Goal: Task Accomplishment & Management: Manage account settings

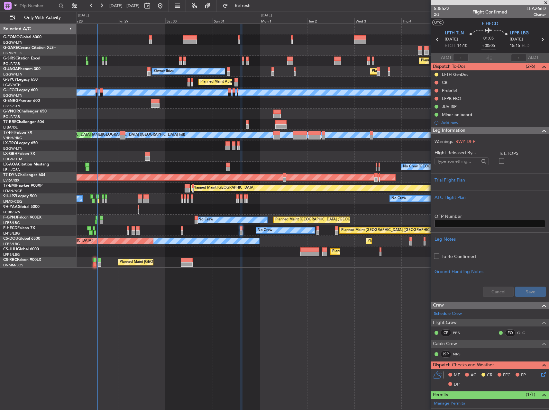
scroll to position [193, 0]
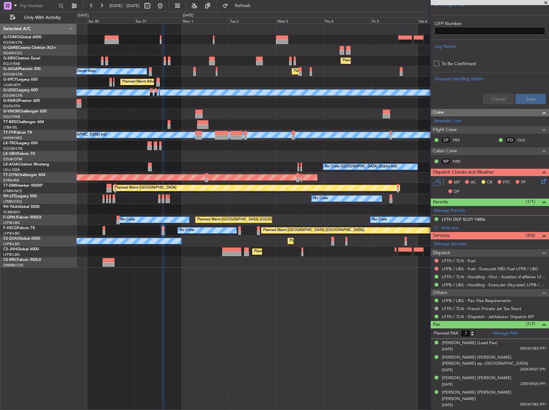
click at [242, 348] on div "Planned Maint [GEOGRAPHIC_DATA] ([GEOGRAPHIC_DATA]) Planned Maint [GEOGRAPHIC_D…" at bounding box center [312, 216] width 472 height 387
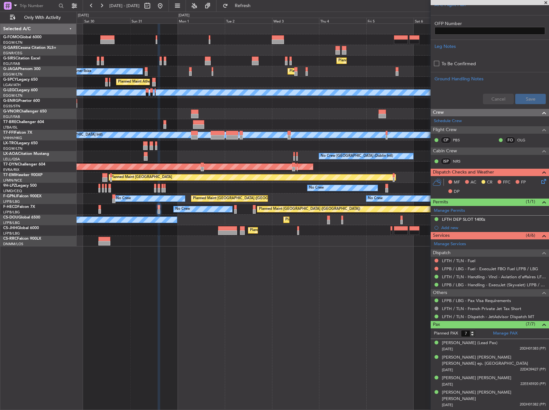
click at [358, 290] on div "Planned Maint [GEOGRAPHIC_DATA] ([GEOGRAPHIC_DATA]) Planned Maint [GEOGRAPHIC_D…" at bounding box center [312, 216] width 472 height 387
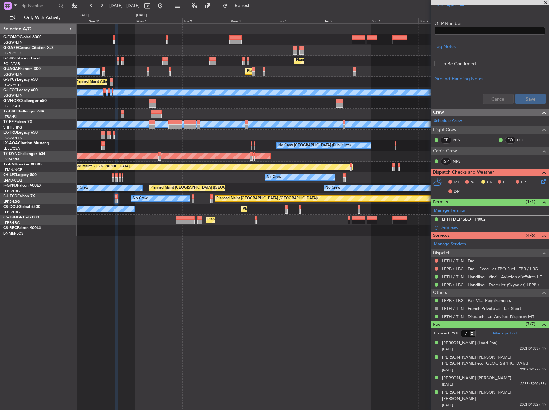
click at [236, 276] on div "Planned Maint [GEOGRAPHIC_DATA] ([GEOGRAPHIC_DATA]) Planned Maint [GEOGRAPHIC_D…" at bounding box center [312, 216] width 472 height 387
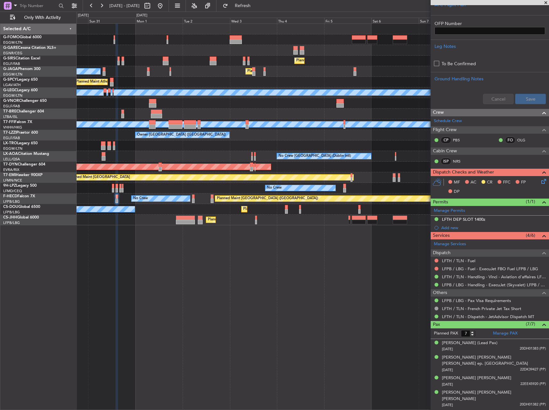
click at [117, 280] on div "Planned Maint [GEOGRAPHIC_DATA] ([GEOGRAPHIC_DATA]) Planned Maint [GEOGRAPHIC_D…" at bounding box center [312, 216] width 472 height 387
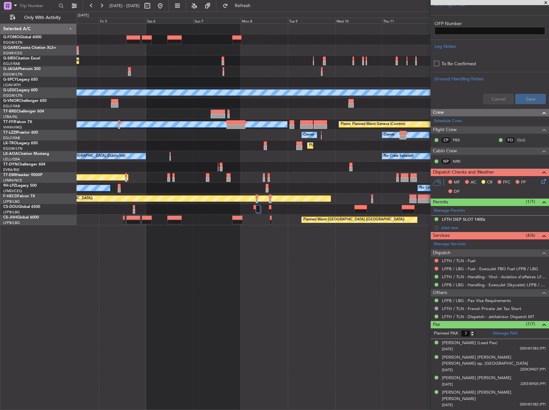
click at [83, 284] on div "Planned Maint [GEOGRAPHIC_DATA] ([GEOGRAPHIC_DATA]) Planned Maint [GEOGRAPHIC_D…" at bounding box center [312, 216] width 472 height 387
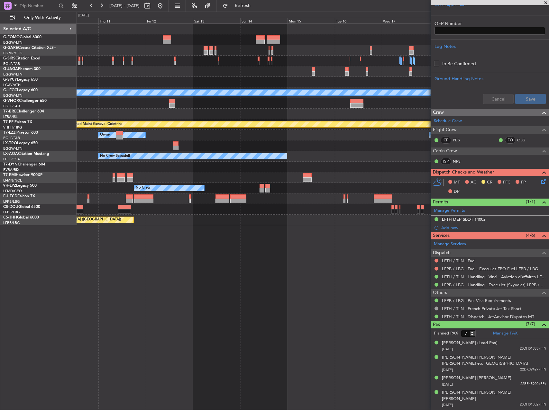
click at [240, 277] on div "A/C Unavailable [GEOGRAPHIC_DATA] ([GEOGRAPHIC_DATA]) Planned Maint Tianjin ([G…" at bounding box center [312, 216] width 472 height 387
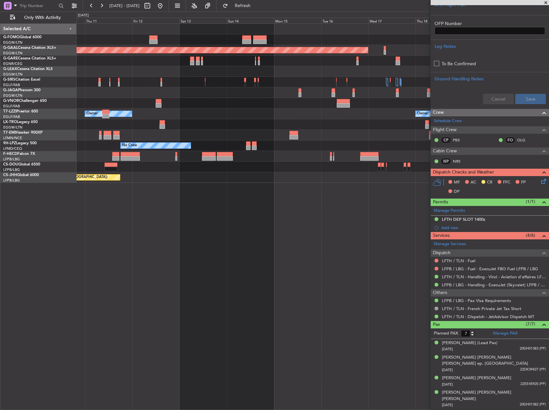
click at [226, 280] on div "Planned Maint Dusseldorf Owner Owner Owner Planned [GEOGRAPHIC_DATA] No Crew No…" at bounding box center [312, 216] width 472 height 387
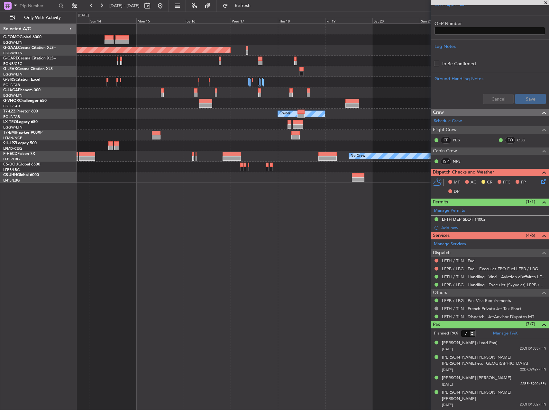
click at [124, 246] on div "Planned Maint Dusseldorf Owner Owner No Crew No Crew Planned Maint [GEOGRAPHIC_…" at bounding box center [312, 216] width 472 height 387
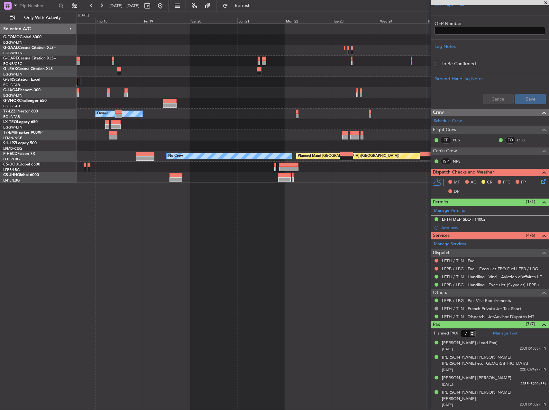
click at [112, 255] on div "Planned Maint Dusseldorf Owner No Crew Planned Maint [GEOGRAPHIC_DATA] ([GEOGRA…" at bounding box center [312, 216] width 472 height 387
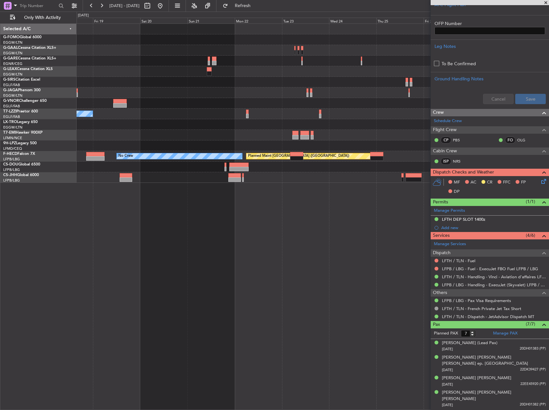
click at [139, 255] on div "Planned Maint Dusseldorf Owner No Crew Planned Maint [GEOGRAPHIC_DATA] ([GEOGRA…" at bounding box center [312, 216] width 472 height 387
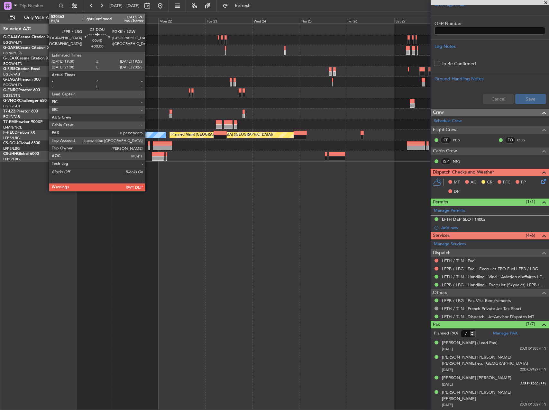
click at [148, 147] on div at bounding box center [149, 148] width 2 height 4
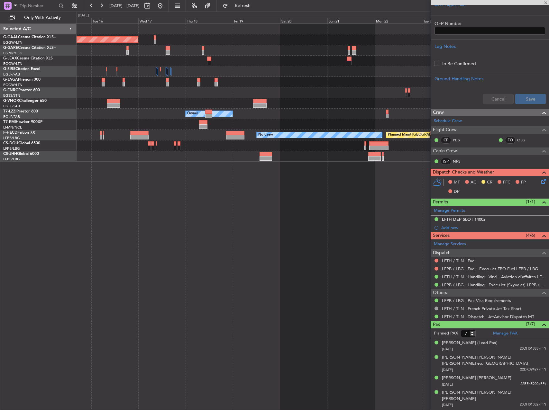
click at [361, 197] on div "Planned Maint Dusseldorf Owner No Crew Planned Maint [GEOGRAPHIC_DATA] ([GEOGRA…" at bounding box center [312, 216] width 472 height 387
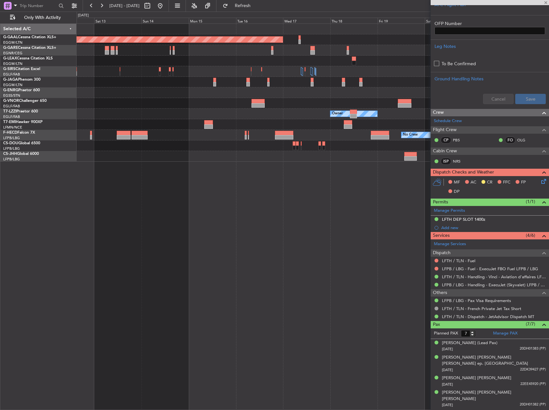
click at [328, 148] on div at bounding box center [312, 145] width 472 height 11
type input "0"
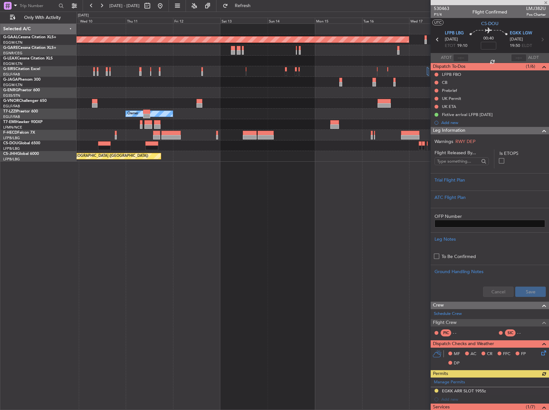
click at [388, 165] on div "Planned Maint Dusseldorf Owner Owner Owner No Crew Planned Maint [GEOGRAPHIC_DA…" at bounding box center [312, 216] width 472 height 387
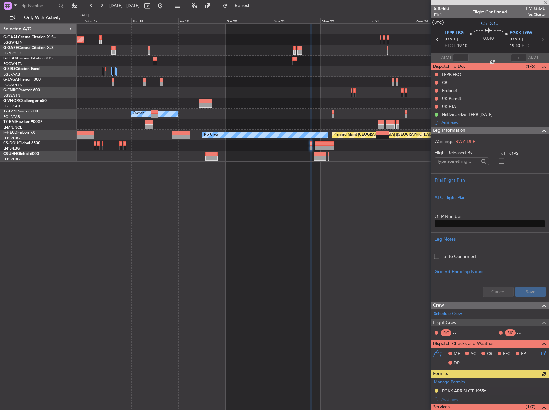
click at [10, 174] on div "Planned Maint Dusseldorf Owner No Crew Planned Maint [GEOGRAPHIC_DATA] ([GEOGRA…" at bounding box center [274, 211] width 549 height 398
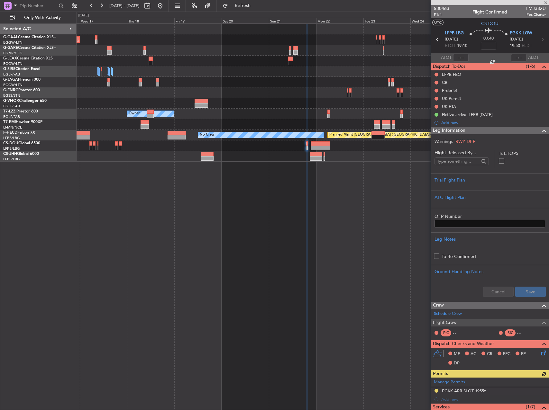
click at [2, 183] on div "Planned Maint Dusseldorf Owner No Crew Planned Maint [GEOGRAPHIC_DATA] ([GEOGRA…" at bounding box center [274, 211] width 549 height 398
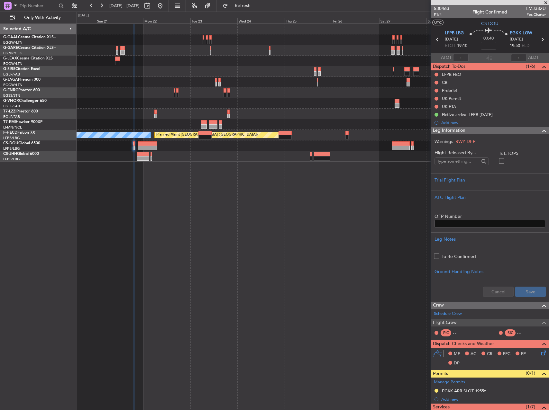
click at [309, 178] on div "Owner Planned Maint [GEOGRAPHIC_DATA] ([GEOGRAPHIC_DATA]) No Crew" at bounding box center [312, 216] width 472 height 387
click at [165, 3] on button at bounding box center [160, 6] width 10 height 10
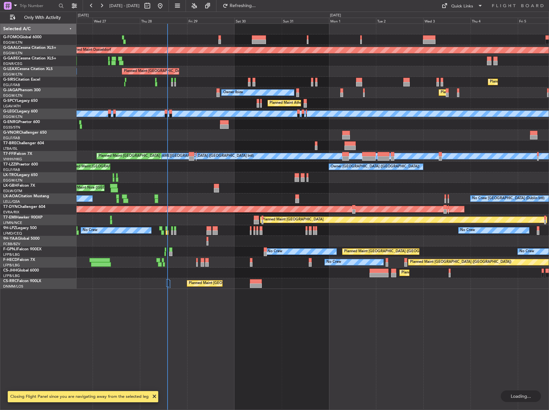
click at [176, 192] on div "Planned Maint Dusseldorf Planned Maint [GEOGRAPHIC_DATA] ([GEOGRAPHIC_DATA]) Ow…" at bounding box center [312, 156] width 472 height 265
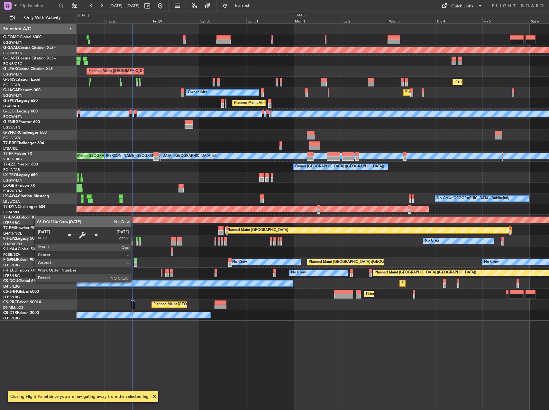
click at [134, 282] on div "No Crew" at bounding box center [151, 284] width 282 height 6
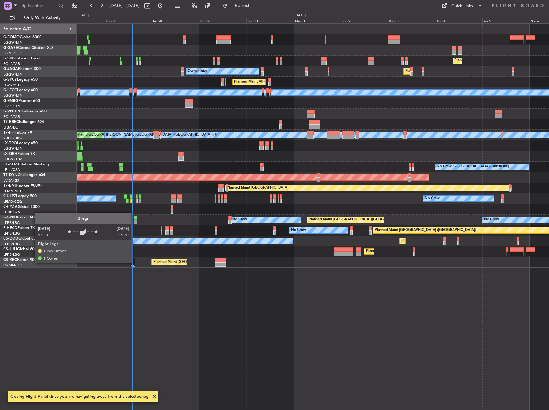
click at [134, 263] on div at bounding box center [133, 263] width 3 height 8
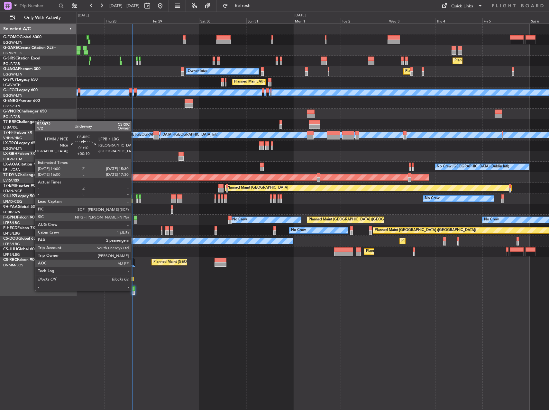
click at [134, 290] on div at bounding box center [133, 288] width 3 height 4
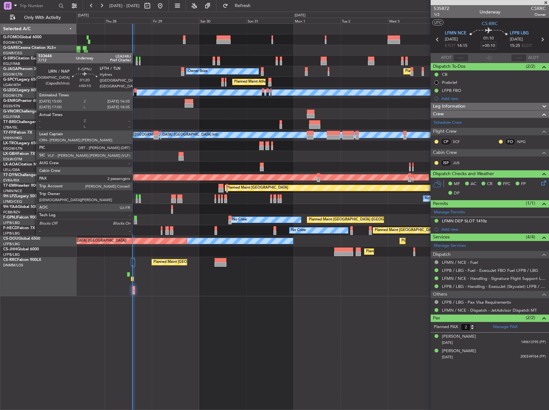
click at [135, 222] on div at bounding box center [135, 222] width 3 height 4
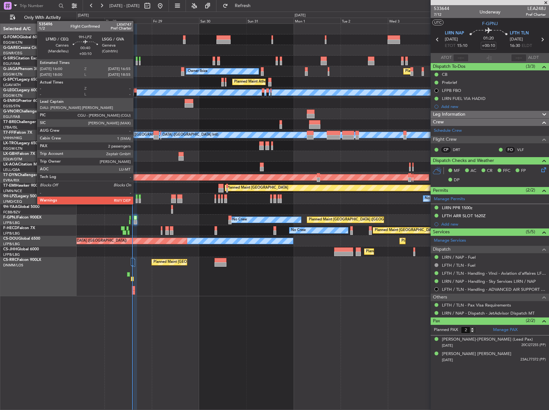
click at [136, 198] on div at bounding box center [137, 196] width 2 height 4
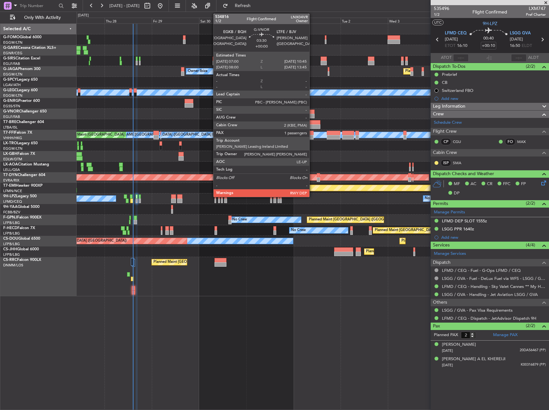
click at [312, 110] on div at bounding box center [310, 112] width 7 height 4
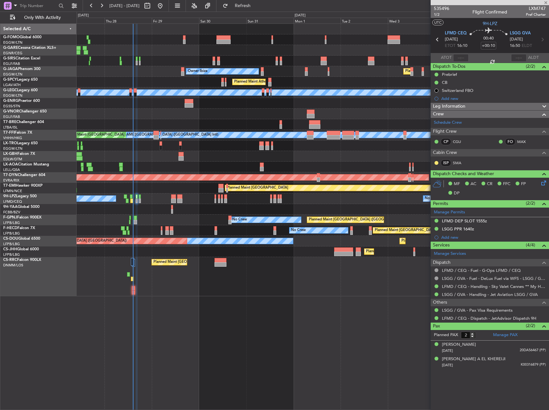
type input "1"
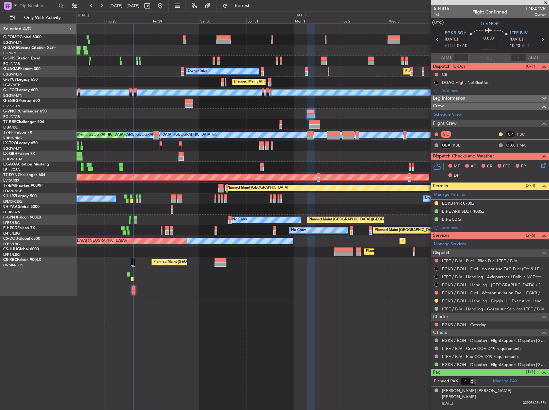
click at [246, 119] on div "Planned Maint [GEOGRAPHIC_DATA] ([GEOGRAPHIC_DATA]) Unplanned Maint [GEOGRAPHIC…" at bounding box center [312, 160] width 472 height 273
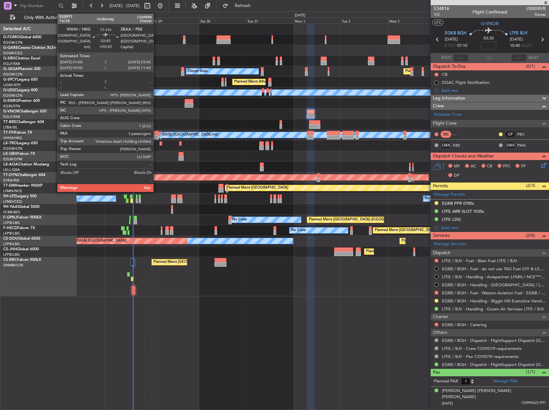
click at [156, 134] on div at bounding box center [155, 133] width 5 height 4
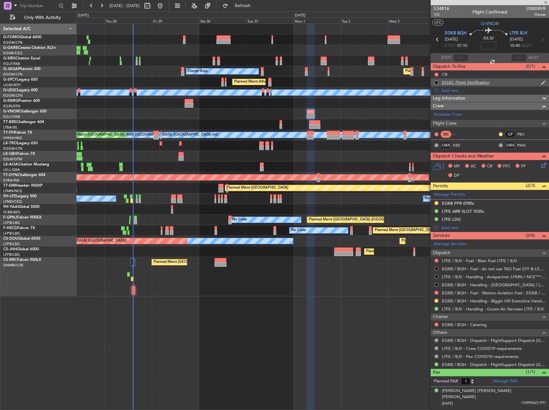
type input "+00:20"
type input "3"
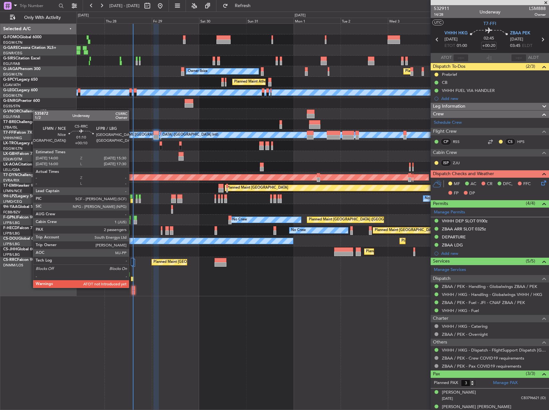
click at [132, 287] on div at bounding box center [133, 288] width 3 height 4
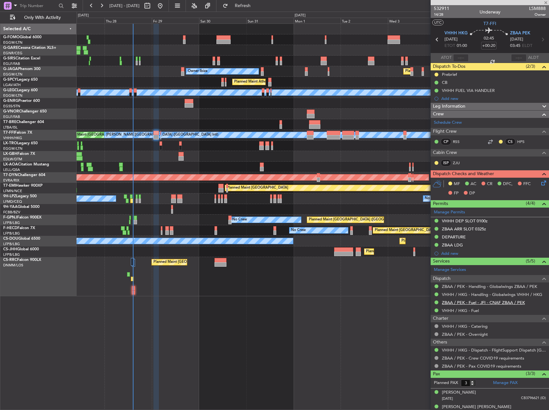
scroll to position [22, 0]
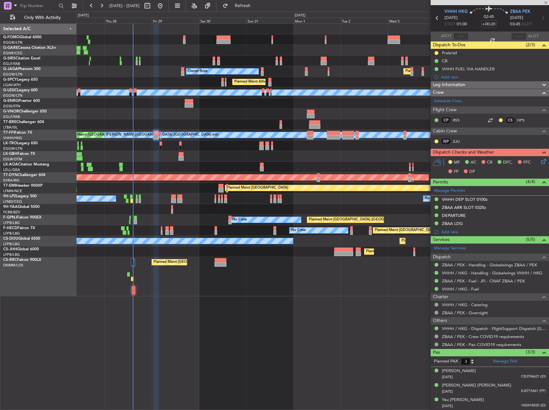
type input "+00:10"
type input "2"
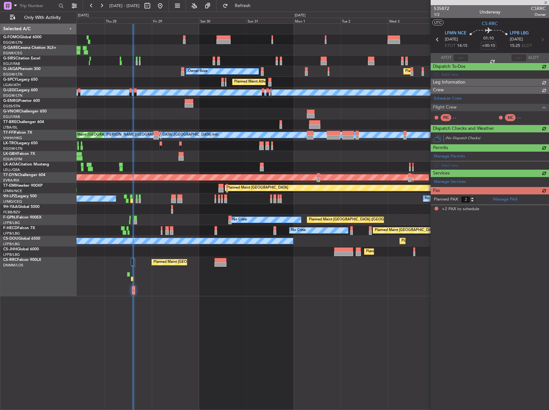
scroll to position [0, 0]
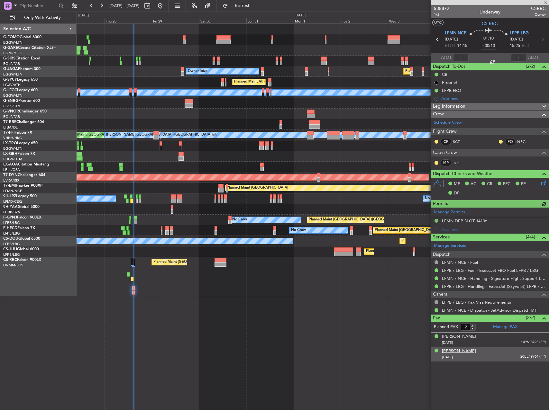
click at [473, 351] on div "[PERSON_NAME]" at bounding box center [459, 351] width 34 height 6
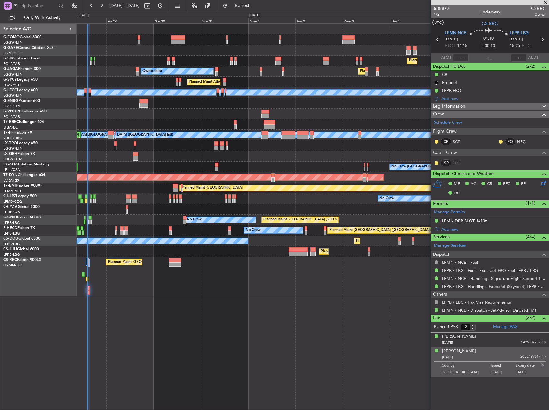
click at [296, 124] on div at bounding box center [312, 124] width 472 height 11
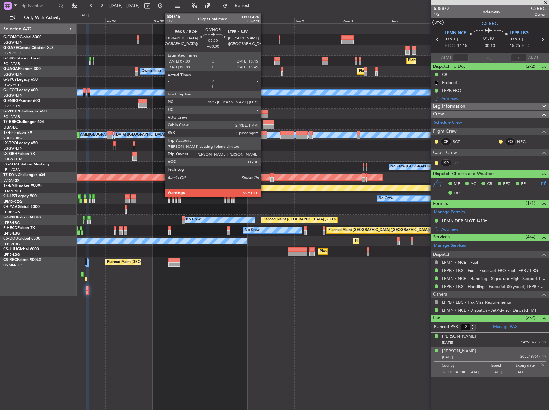
click at [264, 114] on div at bounding box center [263, 116] width 7 height 4
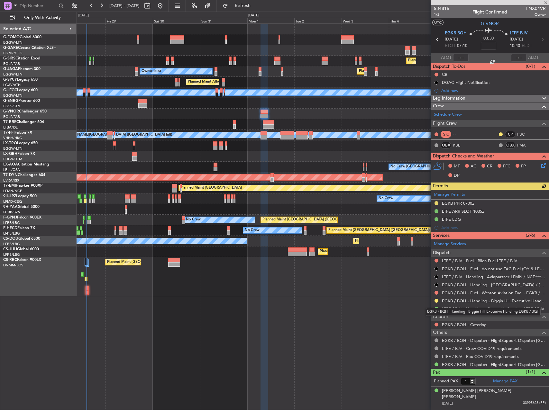
click at [459, 301] on link "EGKB / BQH - Handling - Biggin Hill Executive Handling EGKB / BQH" at bounding box center [494, 300] width 104 height 5
click at [434, 300] on button at bounding box center [436, 301] width 4 height 4
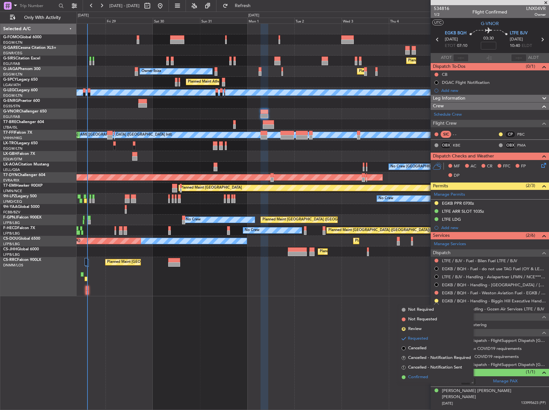
click at [430, 379] on li "Confirmed" at bounding box center [436, 377] width 74 height 10
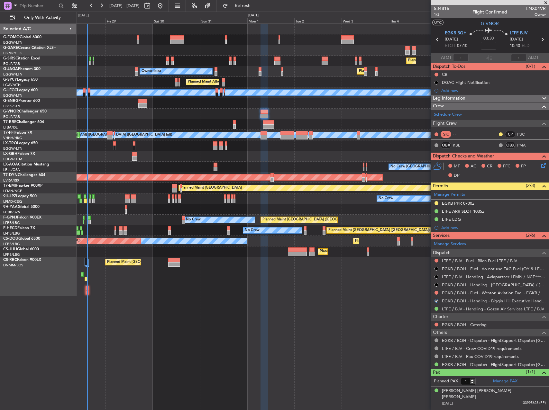
click at [397, 330] on div "Planned Maint [GEOGRAPHIC_DATA] ([GEOGRAPHIC_DATA]) Planned Maint [GEOGRAPHIC_D…" at bounding box center [312, 216] width 472 height 387
click at [434, 203] on button at bounding box center [436, 203] width 4 height 4
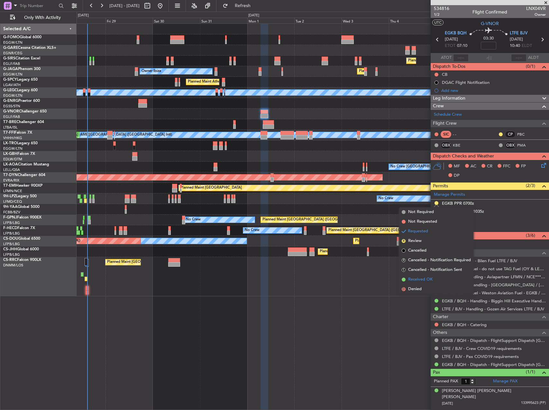
click at [433, 275] on li "Received OK" at bounding box center [436, 280] width 74 height 10
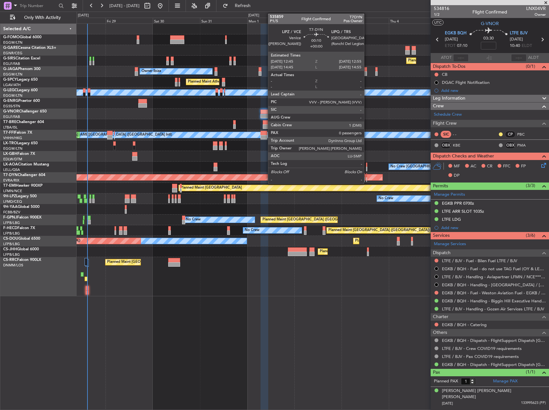
click at [367, 180] on div at bounding box center [366, 179] width 1 height 4
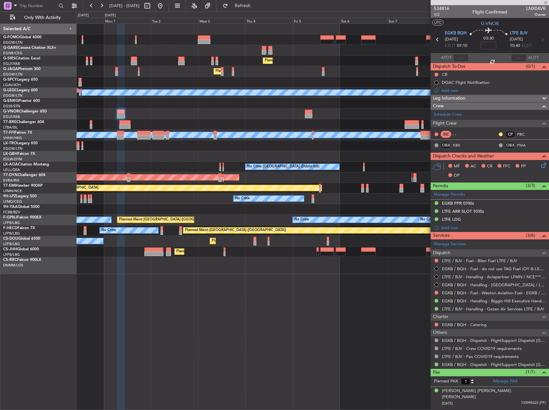
click at [263, 190] on div "Planned Maint [GEOGRAPHIC_DATA]" at bounding box center [312, 188] width 472 height 11
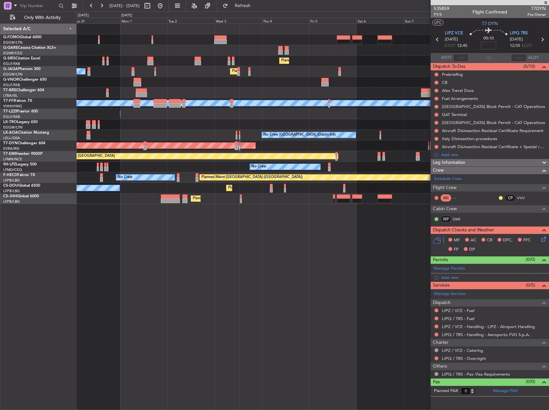
click at [355, 150] on div "Planned Maint [GEOGRAPHIC_DATA] ([GEOGRAPHIC_DATA]) Planned Maint [GEOGRAPHIC_D…" at bounding box center [312, 114] width 472 height 180
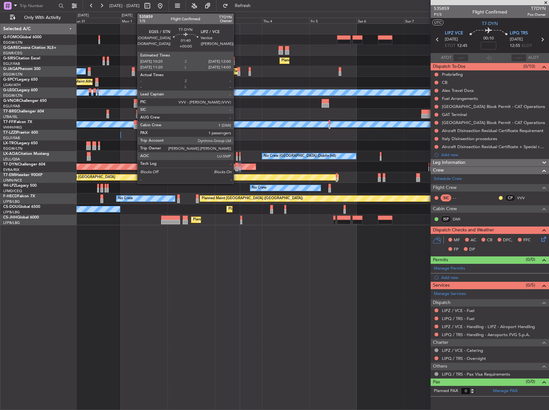
click at [236, 169] on div at bounding box center [237, 169] width 4 height 4
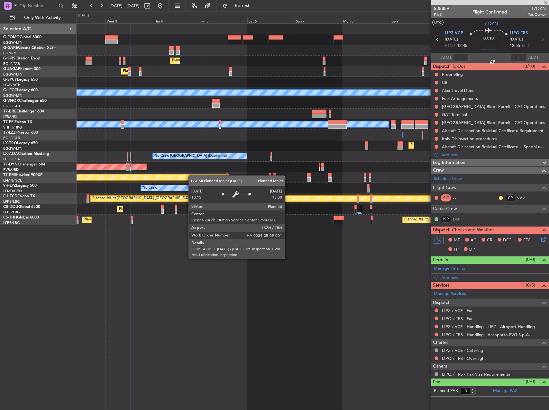
click at [176, 177] on div "Planned Maint [GEOGRAPHIC_DATA] ([GEOGRAPHIC_DATA]) Planned Maint [GEOGRAPHIC_D…" at bounding box center [312, 124] width 472 height 201
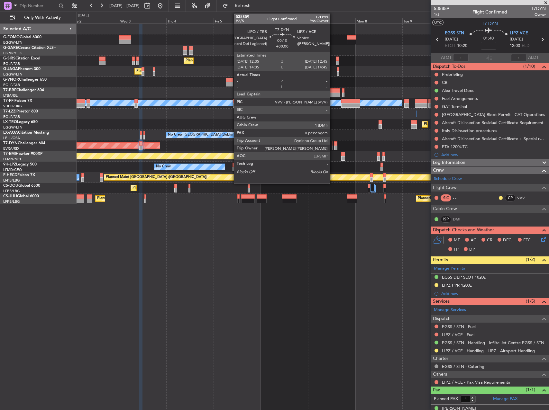
click at [333, 145] on div at bounding box center [332, 143] width 1 height 4
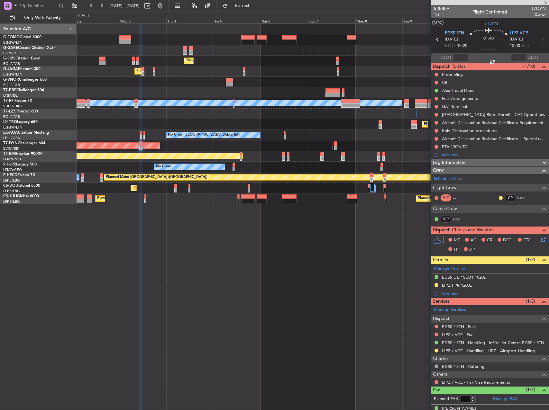
type input "0"
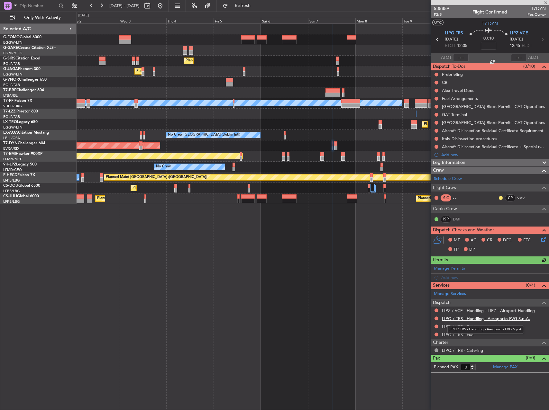
click at [494, 319] on link "LIPQ / TRS - Handling - Aeroporto FVG S.p.A." at bounding box center [486, 318] width 88 height 5
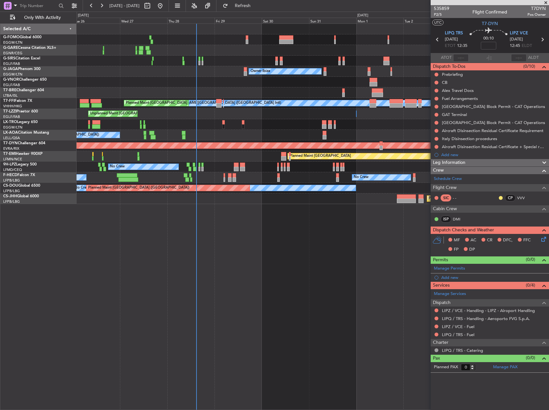
click at [548, 243] on html "[DATE] - [DATE] Refresh Quick Links Only With Activity Planned Maint [GEOGRAPHI…" at bounding box center [274, 205] width 549 height 410
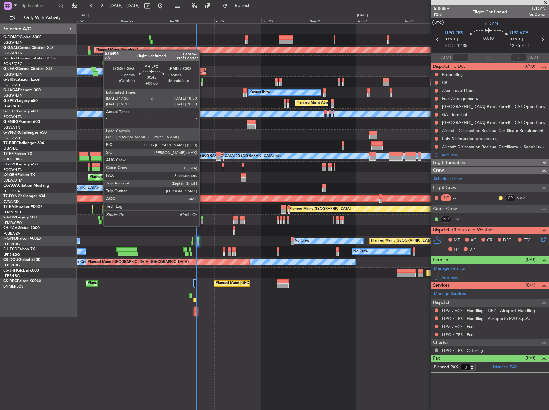
click at [202, 220] on div at bounding box center [202, 222] width 2 height 4
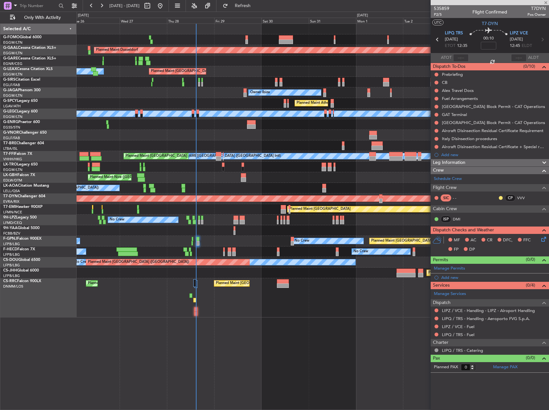
type input "+00:05"
type input "3"
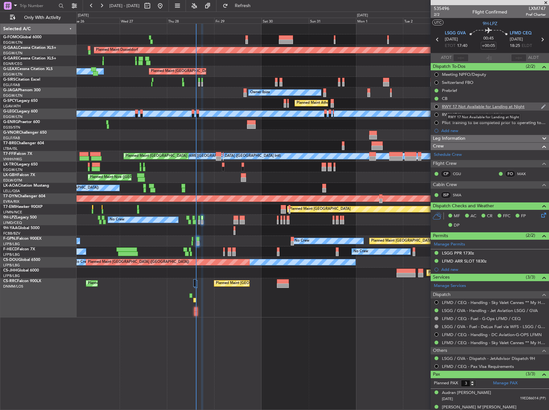
click at [471, 108] on div "RWY 17 Not Available for Landing at Night" at bounding box center [483, 106] width 83 height 5
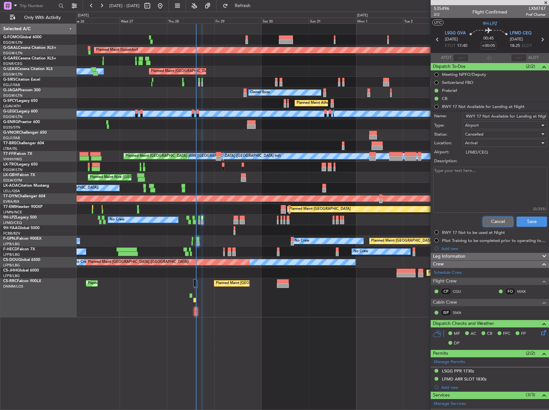
click at [491, 221] on button "Cancel" at bounding box center [497, 222] width 31 height 10
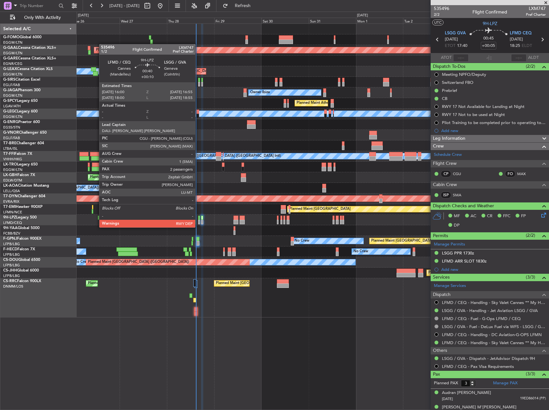
click at [198, 221] on div at bounding box center [199, 222] width 2 height 4
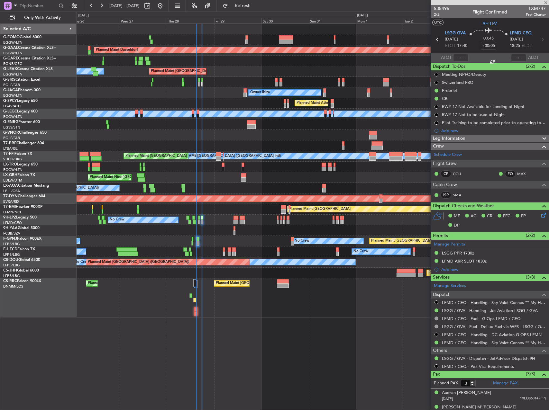
type input "+00:10"
type input "2"
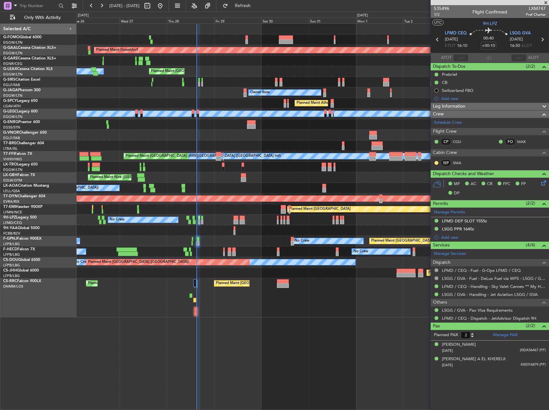
click at [344, 320] on div "Planned Maint Dusseldorf Planned Maint [GEOGRAPHIC_DATA] ([GEOGRAPHIC_DATA]) Ow…" at bounding box center [312, 216] width 472 height 387
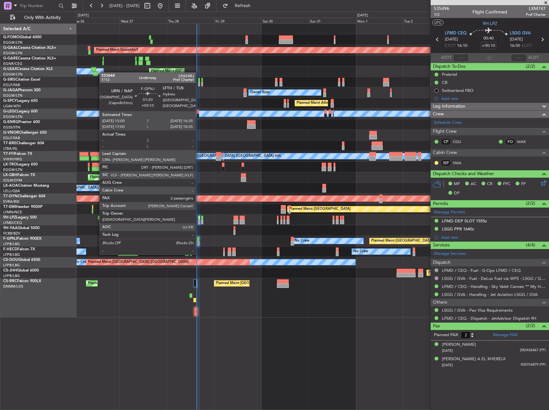
click at [198, 242] on div at bounding box center [197, 243] width 3 height 4
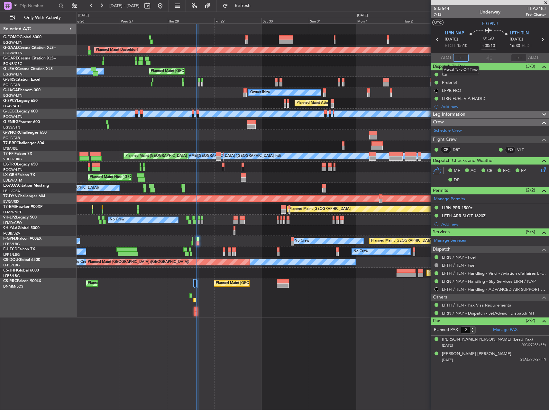
click at [463, 56] on input "text" at bounding box center [460, 58] width 15 height 8
click at [331, 65] on div at bounding box center [312, 61] width 472 height 11
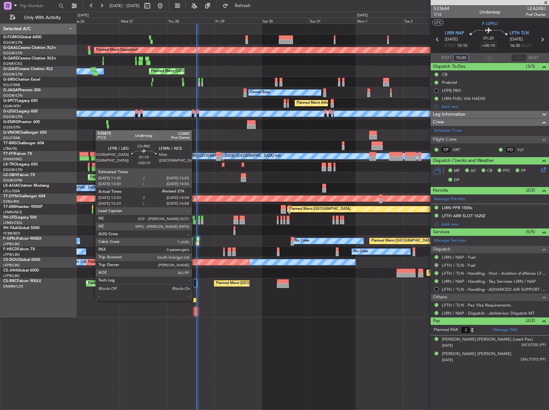
click at [194, 300] on div at bounding box center [194, 300] width 3 height 4
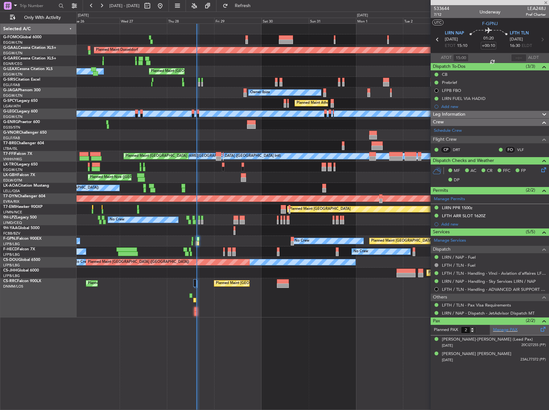
type input "13:43"
type input "0"
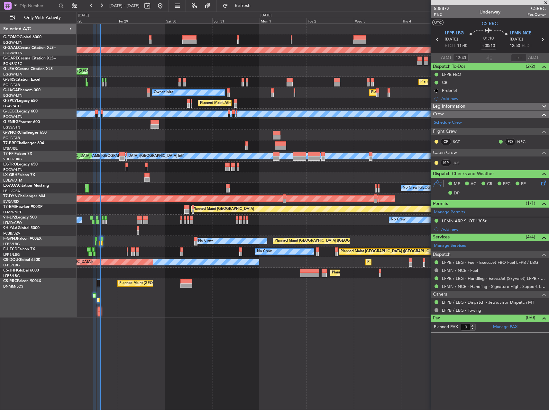
click at [254, 223] on div "Planned Maint Dusseldorf Planned Maint London (Luton) Owner Planned Maint Londo…" at bounding box center [312, 171] width 472 height 294
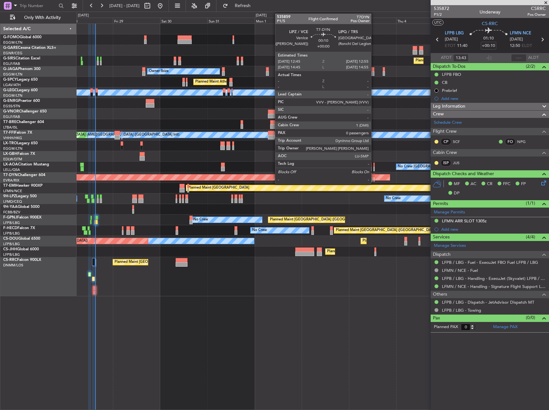
click at [374, 179] on div at bounding box center [373, 179] width 1 height 4
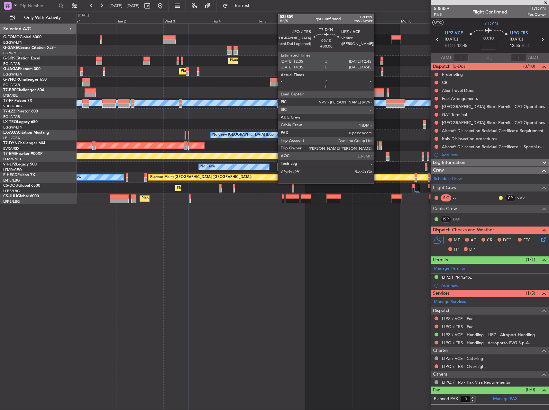
click at [377, 147] on div at bounding box center [377, 148] width 1 height 4
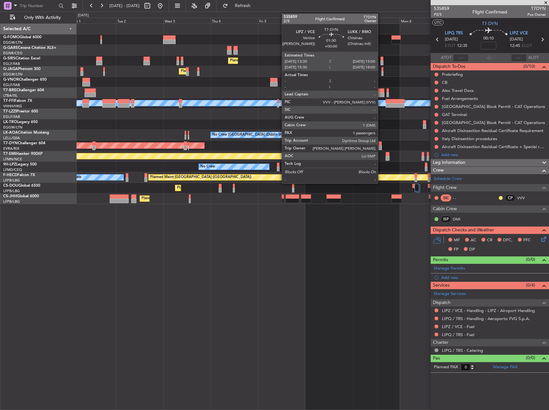
click at [380, 144] on div at bounding box center [379, 143] width 3 height 4
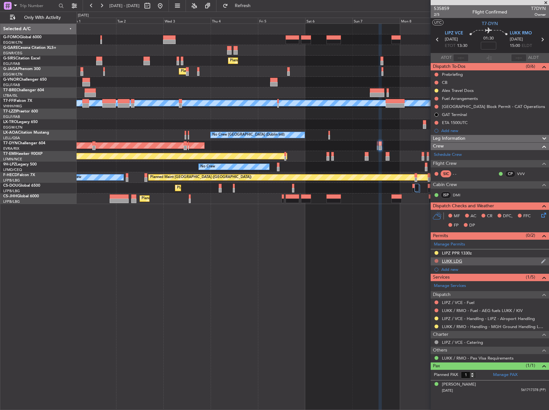
click at [434, 260] on button at bounding box center [436, 261] width 4 height 4
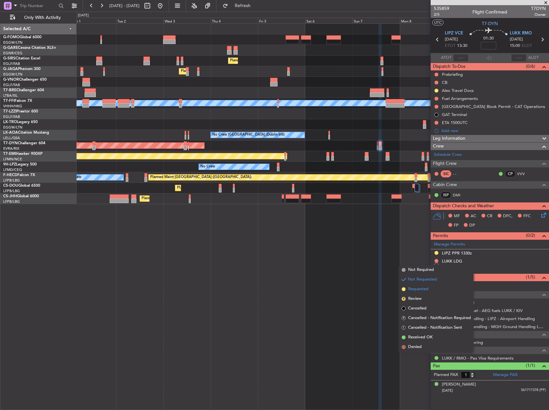
click at [411, 293] on li "Requested" at bounding box center [436, 289] width 74 height 10
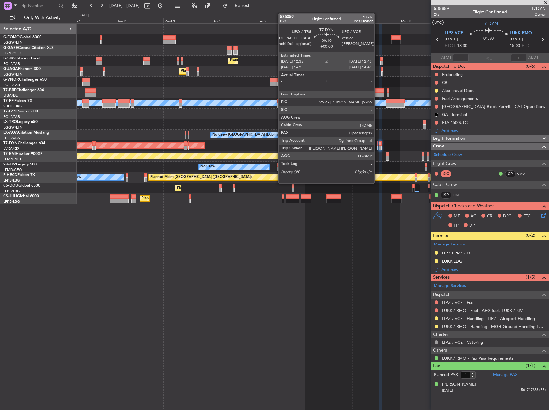
click at [377, 146] on div at bounding box center [377, 148] width 1 height 4
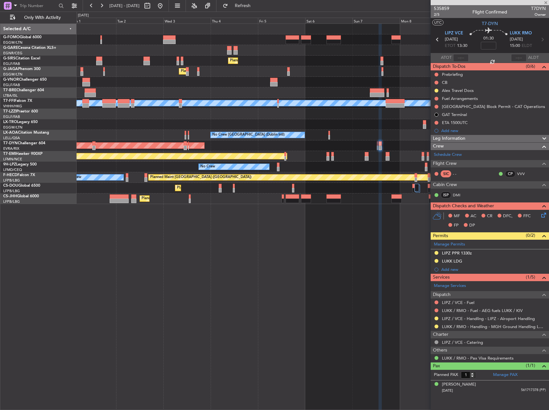
type input "0"
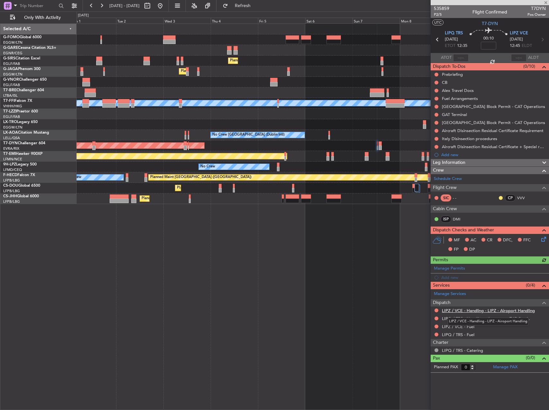
click at [482, 312] on link "LIPZ / VCE - Handling - LIPZ - Airoport Handling" at bounding box center [488, 310] width 93 height 5
click at [467, 319] on link "LIPQ / TRS - Handling - Aeroporto FVG S.p.A." at bounding box center [486, 318] width 88 height 5
click at [258, 8] on button "Refresh" at bounding box center [238, 6] width 39 height 10
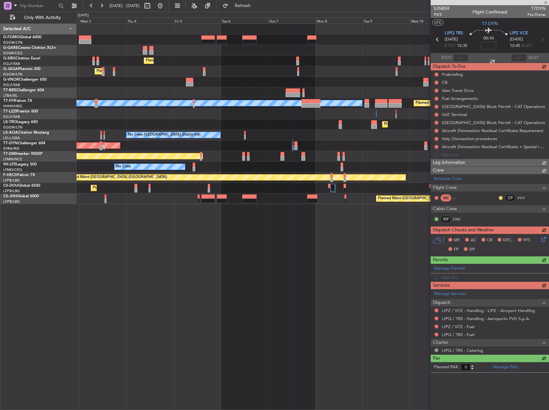
click at [186, 205] on div "Planned Maint London (Farnborough) Planned Maint London (Luton) Planned Maint G…" at bounding box center [312, 216] width 472 height 387
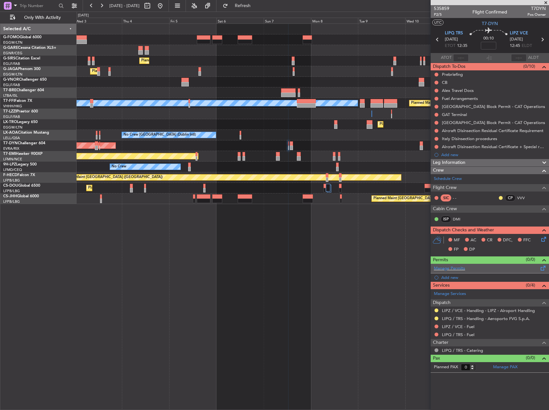
click at [541, 267] on span at bounding box center [543, 266] width 8 height 5
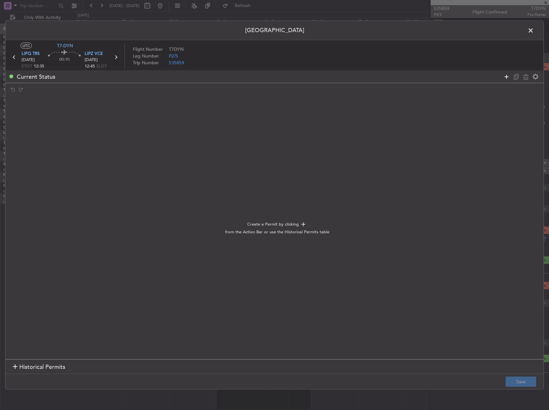
click at [504, 77] on icon at bounding box center [506, 77] width 8 height 8
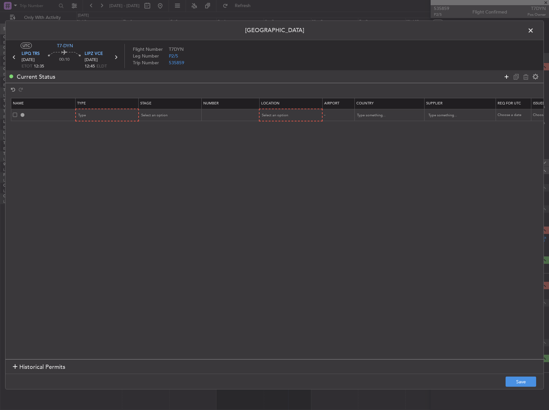
click at [504, 77] on icon at bounding box center [506, 77] width 8 height 8
click at [119, 109] on th "Type" at bounding box center [107, 103] width 63 height 11
click at [119, 113] on div "Type" at bounding box center [104, 116] width 53 height 10
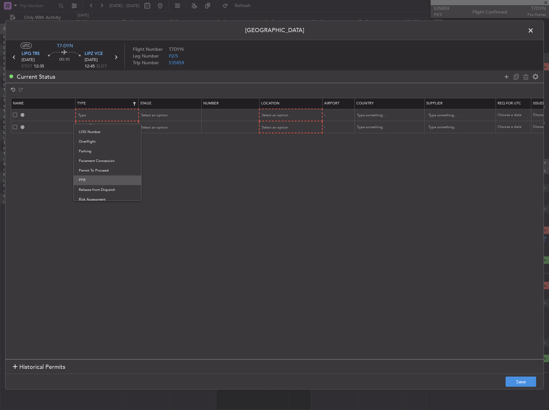
click at [98, 179] on span "PPR" at bounding box center [107, 180] width 57 height 10
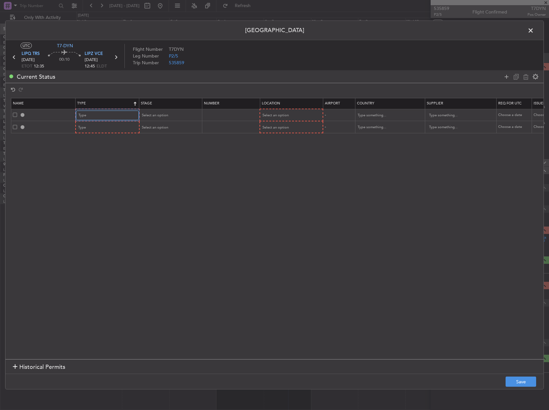
scroll to position [162, 0]
click at [108, 129] on div "Type" at bounding box center [104, 128] width 53 height 10
drag, startPoint x: 103, startPoint y: 185, endPoint x: 97, endPoint y: 190, distance: 7.3
click at [97, 190] on div "ADC ADNC API CANPASS CARICOM CID COBT CUSTOMS Departure DOT Approval EAPIS Ferr…" at bounding box center [107, 174] width 68 height 77
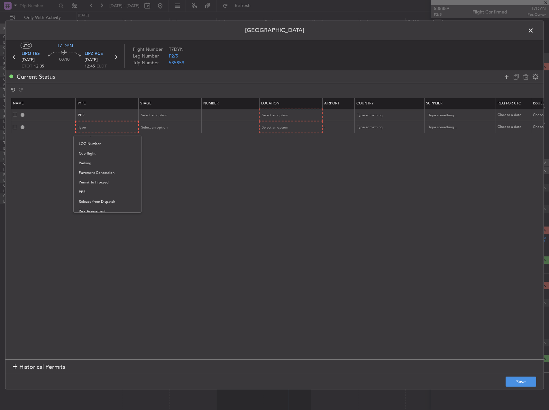
drag, startPoint x: 97, startPoint y: 190, endPoint x: 87, endPoint y: 191, distance: 10.3
click at [87, 191] on span "PPR" at bounding box center [107, 192] width 57 height 10
click at [156, 108] on th "Stage" at bounding box center [169, 103] width 63 height 11
click at [152, 114] on span "Select an option" at bounding box center [154, 115] width 26 height 5
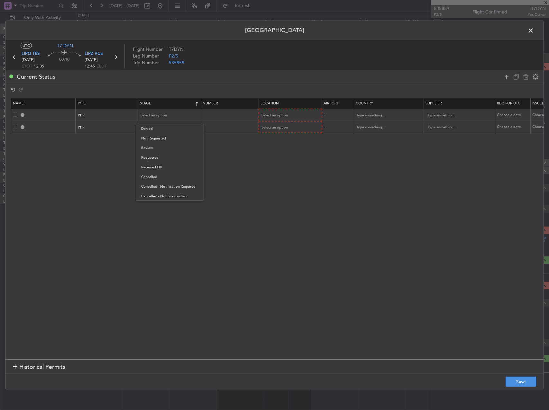
drag, startPoint x: 154, startPoint y: 159, endPoint x: 155, endPoint y: 149, distance: 10.0
click at [154, 158] on span "Requested" at bounding box center [169, 158] width 57 height 10
click at [154, 127] on span "Select an option" at bounding box center [154, 127] width 26 height 5
click at [153, 169] on span "Requested" at bounding box center [169, 170] width 57 height 10
click at [273, 113] on span "Select an option" at bounding box center [275, 115] width 26 height 5
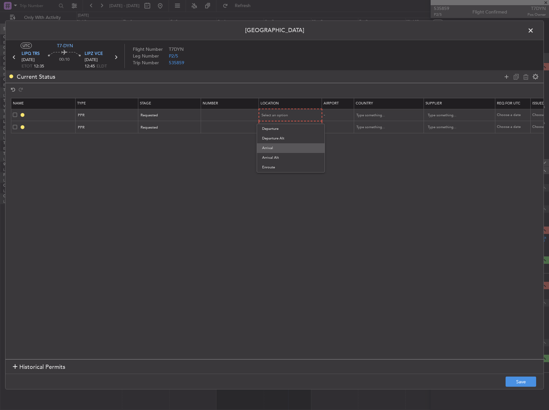
click at [269, 144] on span "Arrival" at bounding box center [290, 148] width 57 height 10
click at [271, 126] on span "Select an option" at bounding box center [275, 127] width 26 height 5
click at [270, 141] on span "Departure" at bounding box center [290, 141] width 57 height 10
click at [528, 381] on button "Save" at bounding box center [520, 382] width 31 height 10
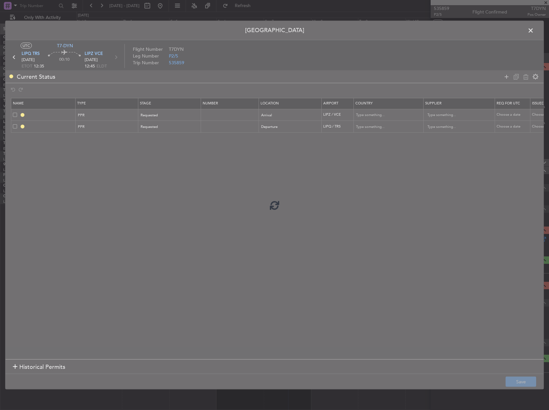
type input "LIPZ PPR"
type input "Italy"
type input "NNN"
type input "LIPQ PPR"
type input "Italy"
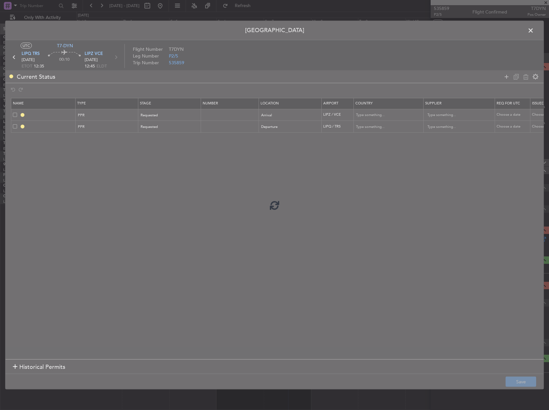
type input "NNN"
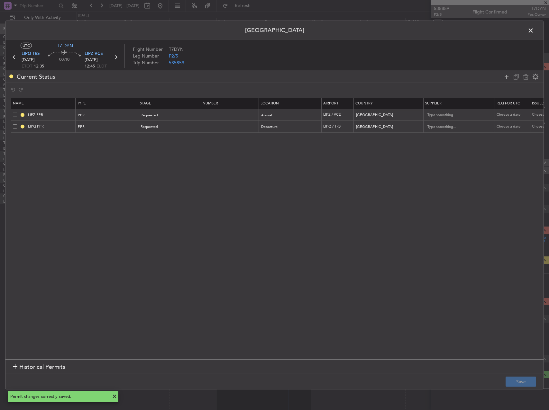
click at [533, 29] on span at bounding box center [533, 32] width 0 height 13
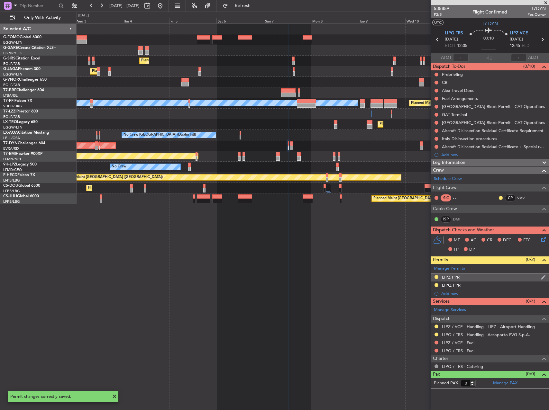
click at [463, 277] on div "LIPZ PPR" at bounding box center [489, 277] width 118 height 8
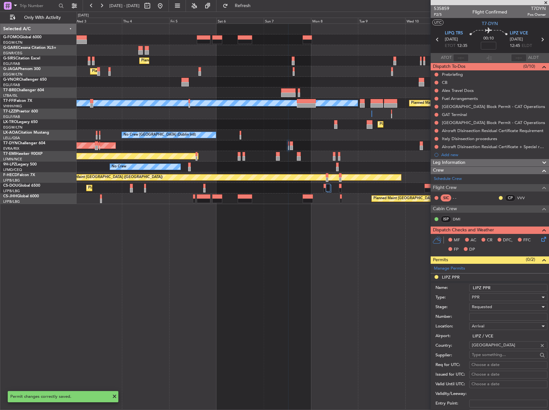
click at [510, 289] on input "LIPZ PPR" at bounding box center [508, 288] width 78 height 8
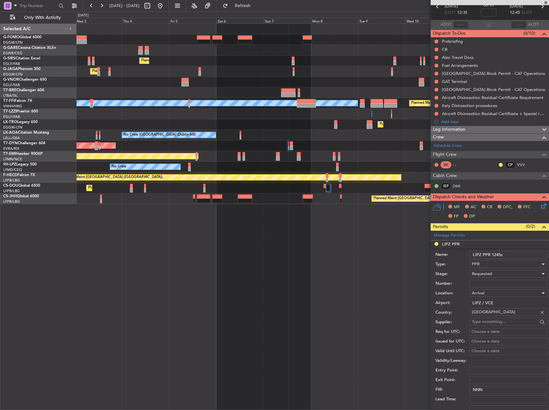
scroll to position [64, 0]
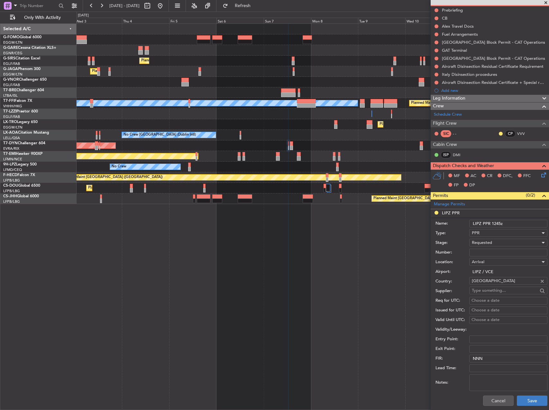
type input "LIPZ PPR 1245z"
click at [531, 398] on button "Save" at bounding box center [531, 401] width 31 height 10
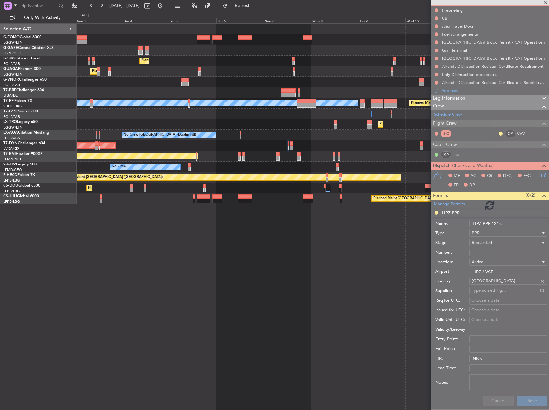
scroll to position [0, 0]
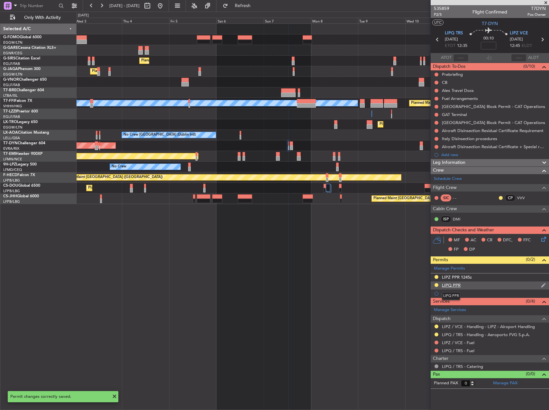
click at [458, 285] on div "LIPQ PPR" at bounding box center [451, 284] width 19 height 5
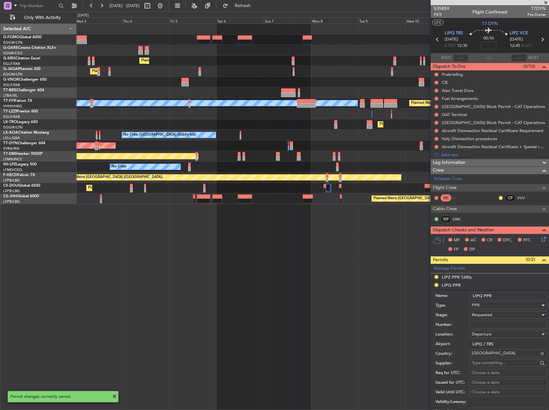
click at [507, 296] on input "LIPQ PPR" at bounding box center [508, 296] width 78 height 8
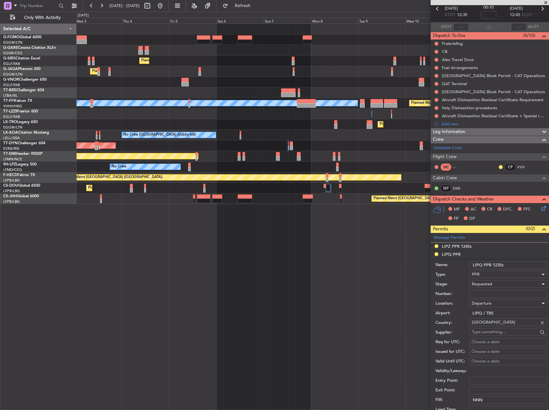
scroll to position [64, 0]
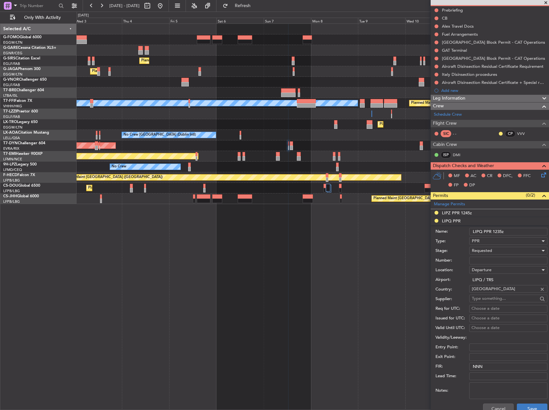
type input "LIPQ PPR 1235z"
click at [536, 405] on button "Save" at bounding box center [531, 409] width 31 height 10
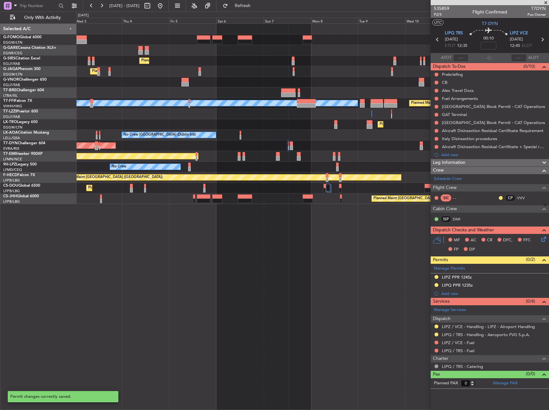
scroll to position [0, 0]
click at [165, 8] on button at bounding box center [160, 6] width 10 height 10
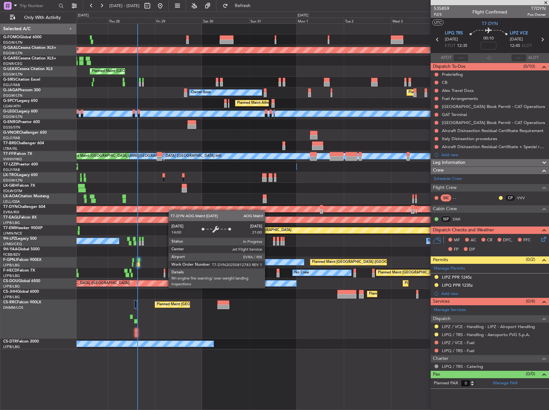
click at [156, 203] on div "Planned Maint Dusseldorf Planned Maint London (Luton) Owner Planned Maint Londo…" at bounding box center [312, 187] width 472 height 326
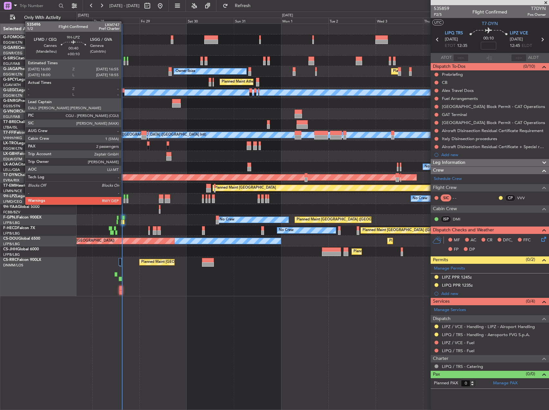
click at [124, 198] on div at bounding box center [124, 196] width 2 height 4
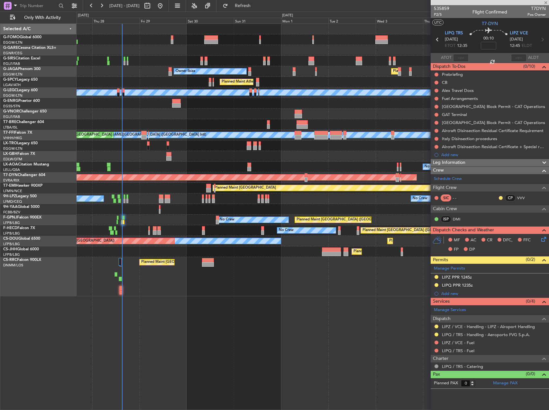
type input "+00:10"
type input "2"
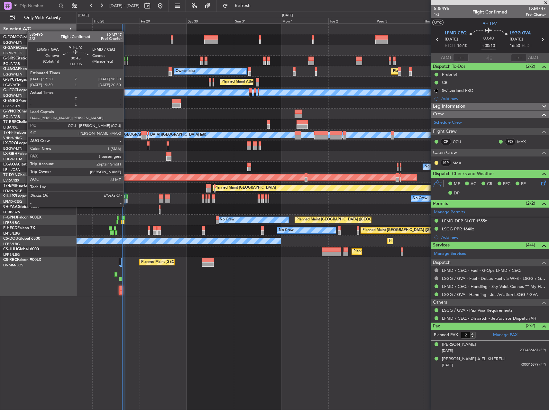
click at [126, 201] on div at bounding box center [127, 201] width 2 height 4
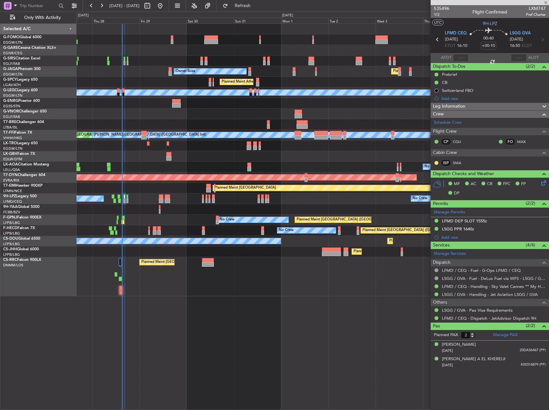
type input "+00:05"
type input "3"
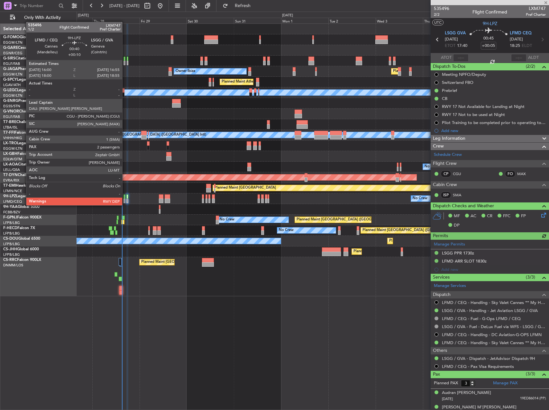
click at [125, 199] on div at bounding box center [124, 201] width 2 height 4
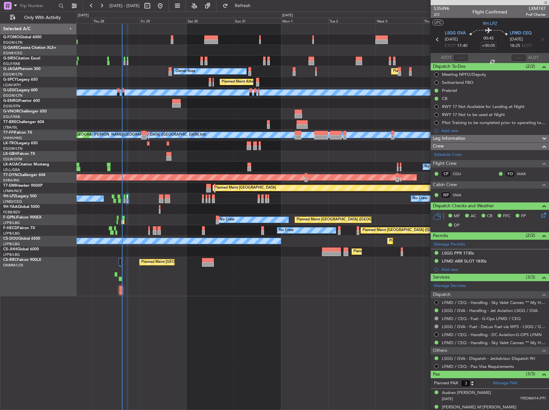
type input "+00:10"
type input "2"
